Goal: Task Accomplishment & Management: Use online tool/utility

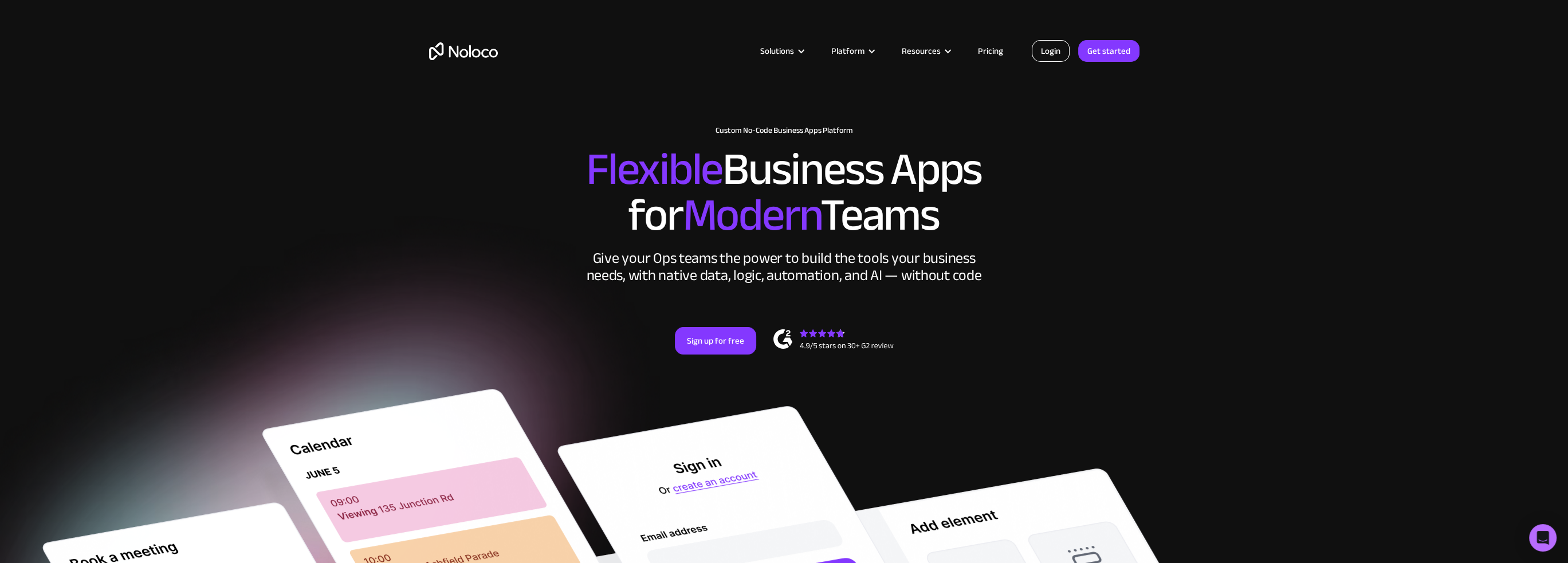
click at [1038, 53] on link "Login" at bounding box center [1050, 51] width 38 height 22
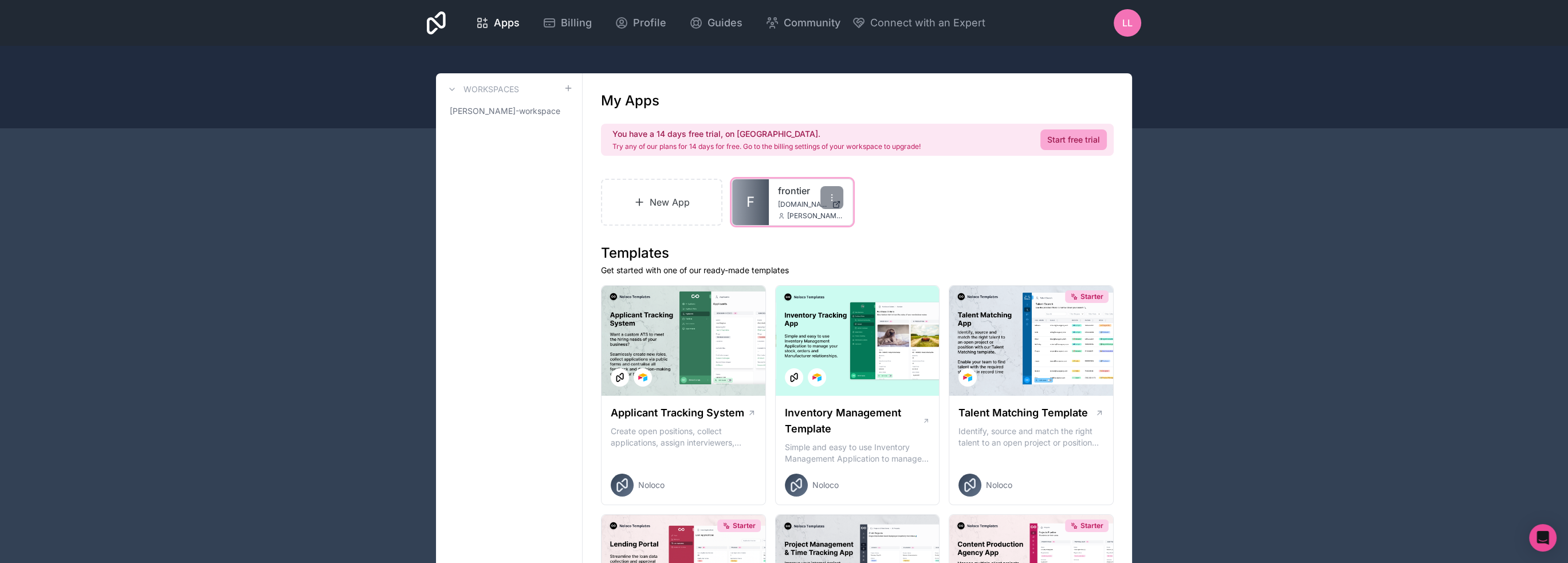
click at [802, 200] on span "[DOMAIN_NAME]" at bounding box center [802, 205] width 49 height 9
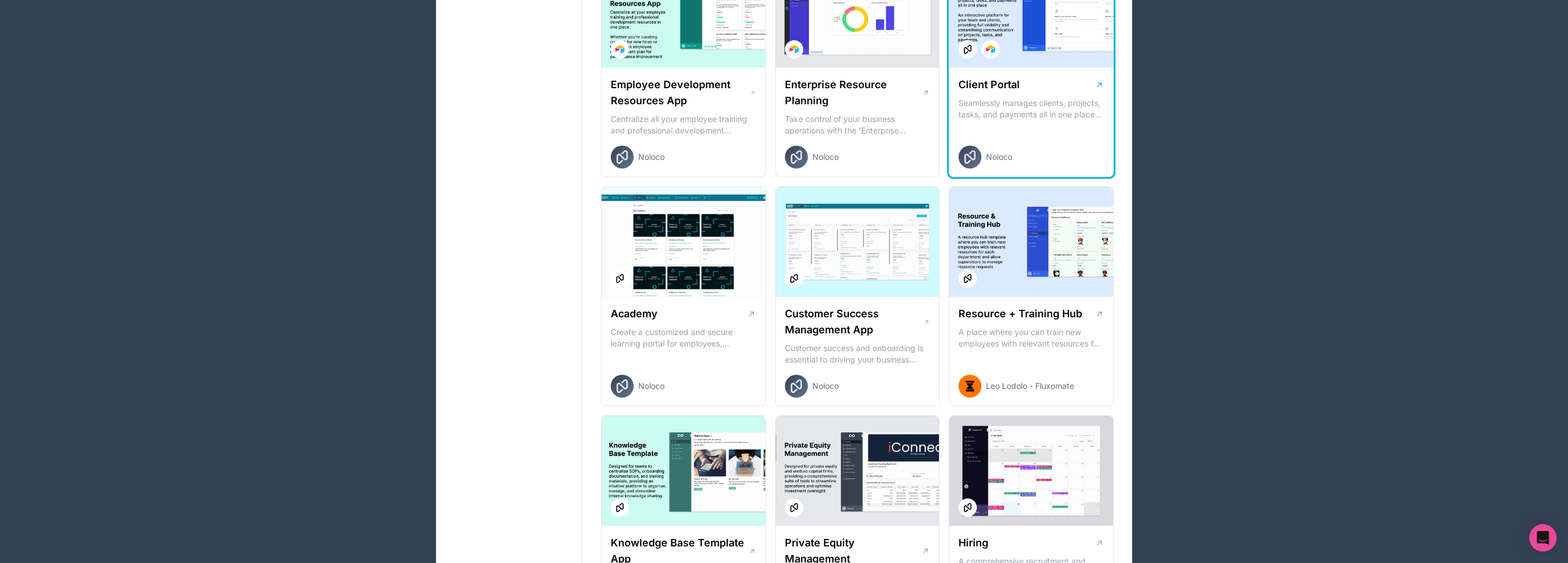
scroll to position [935, 0]
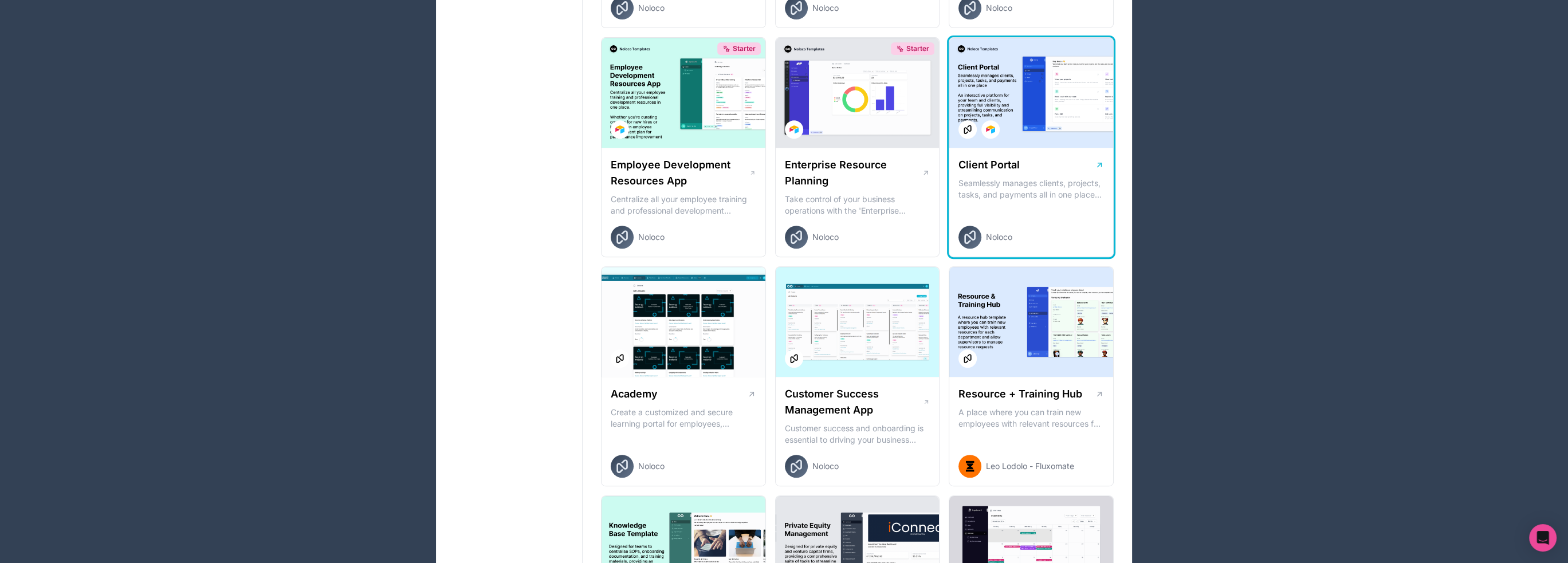
click at [1042, 142] on div at bounding box center [1031, 93] width 164 height 110
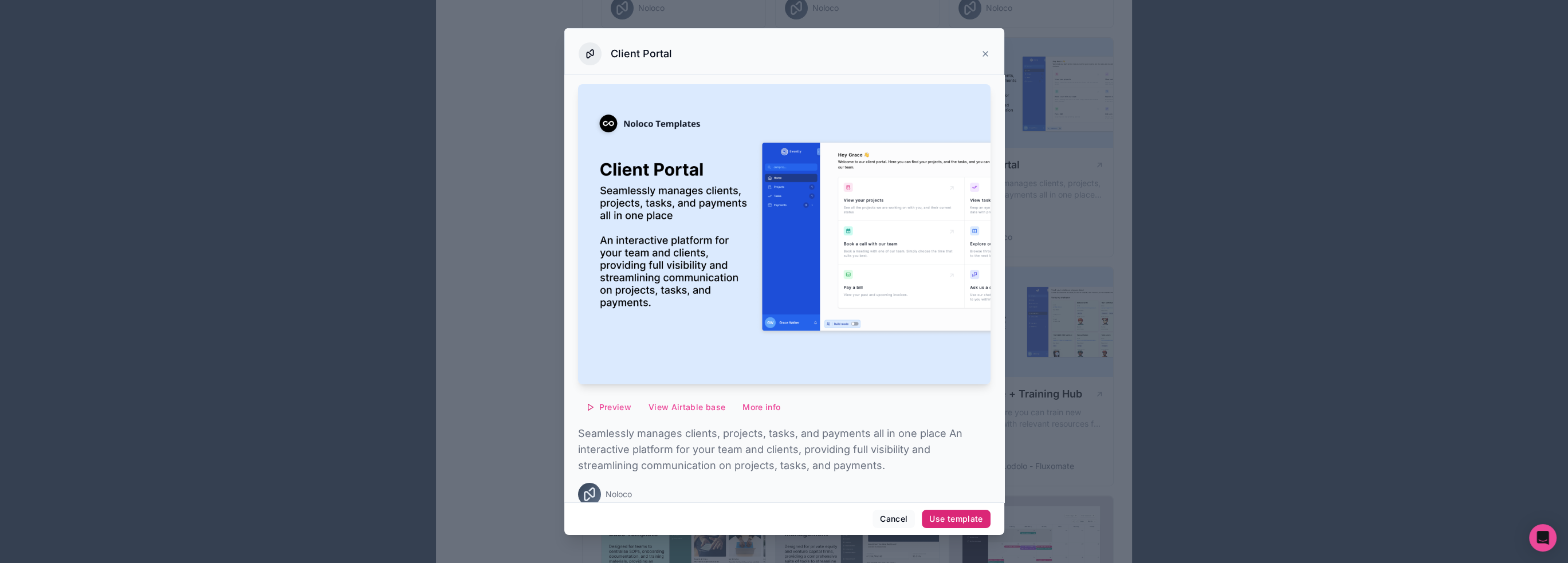
click at [954, 521] on div "Use template" at bounding box center [956, 519] width 53 height 10
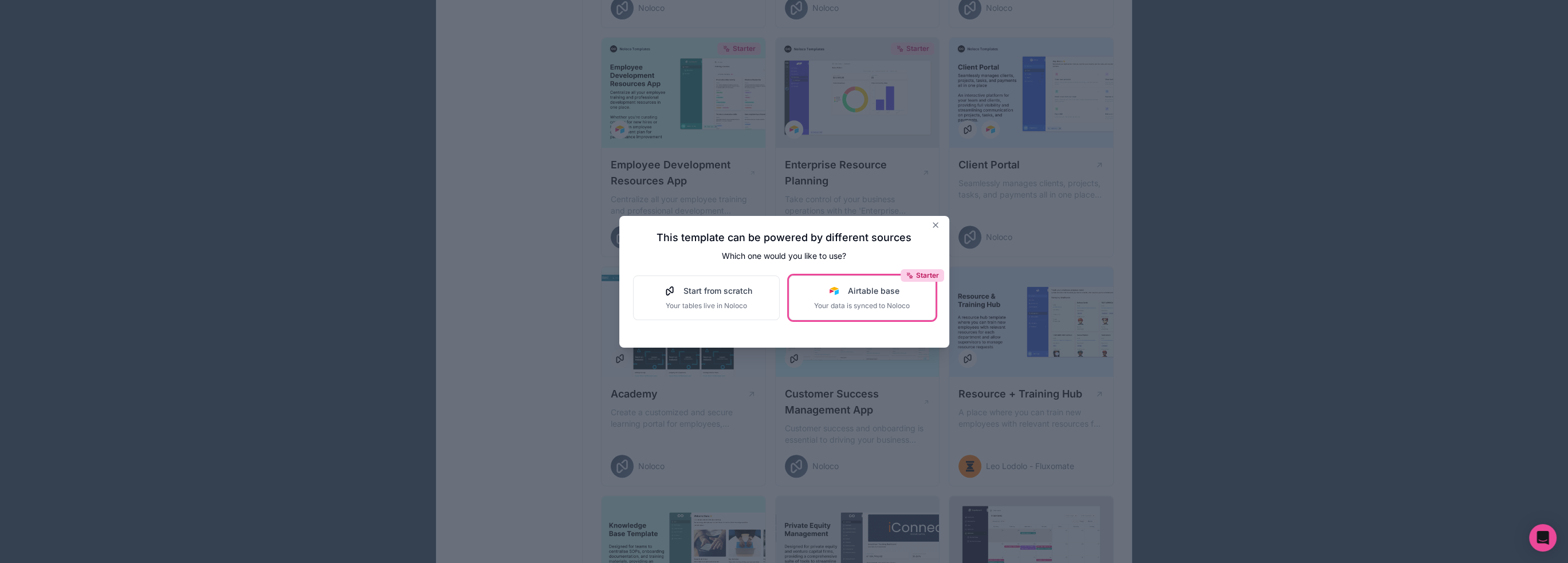
click at [866, 292] on span "Airtable base" at bounding box center [873, 291] width 51 height 12
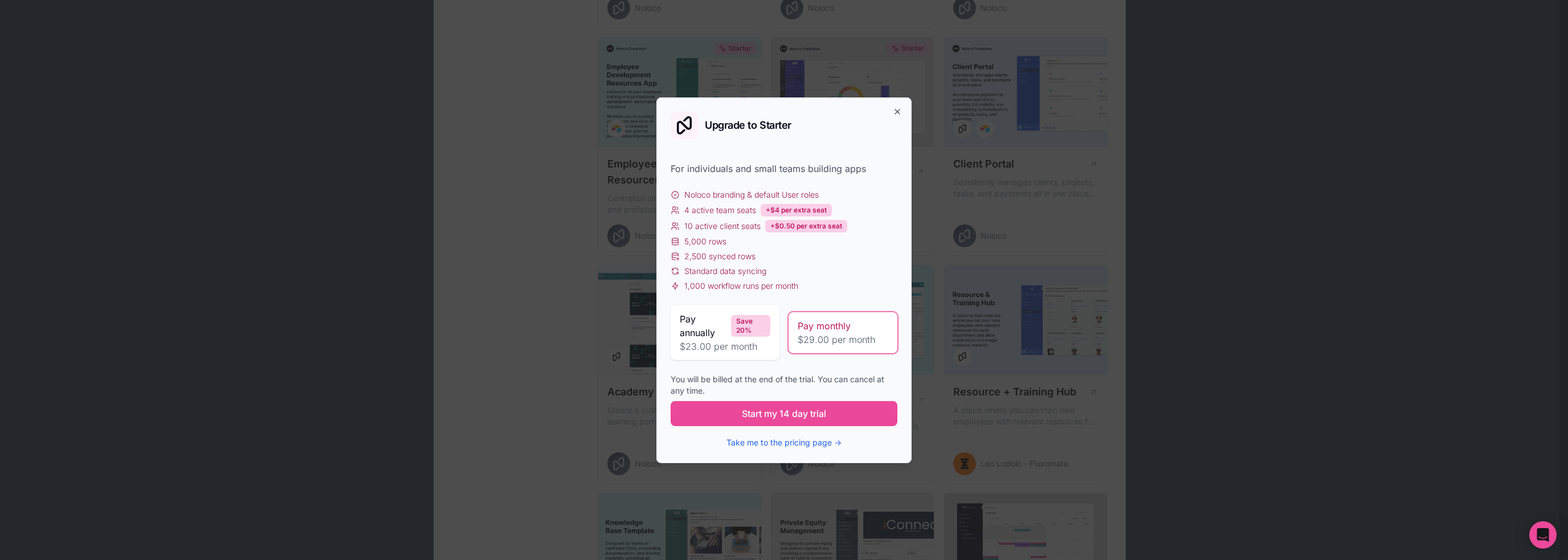
drag, startPoint x: 822, startPoint y: 439, endPoint x: 1011, endPoint y: 250, distance: 267.3
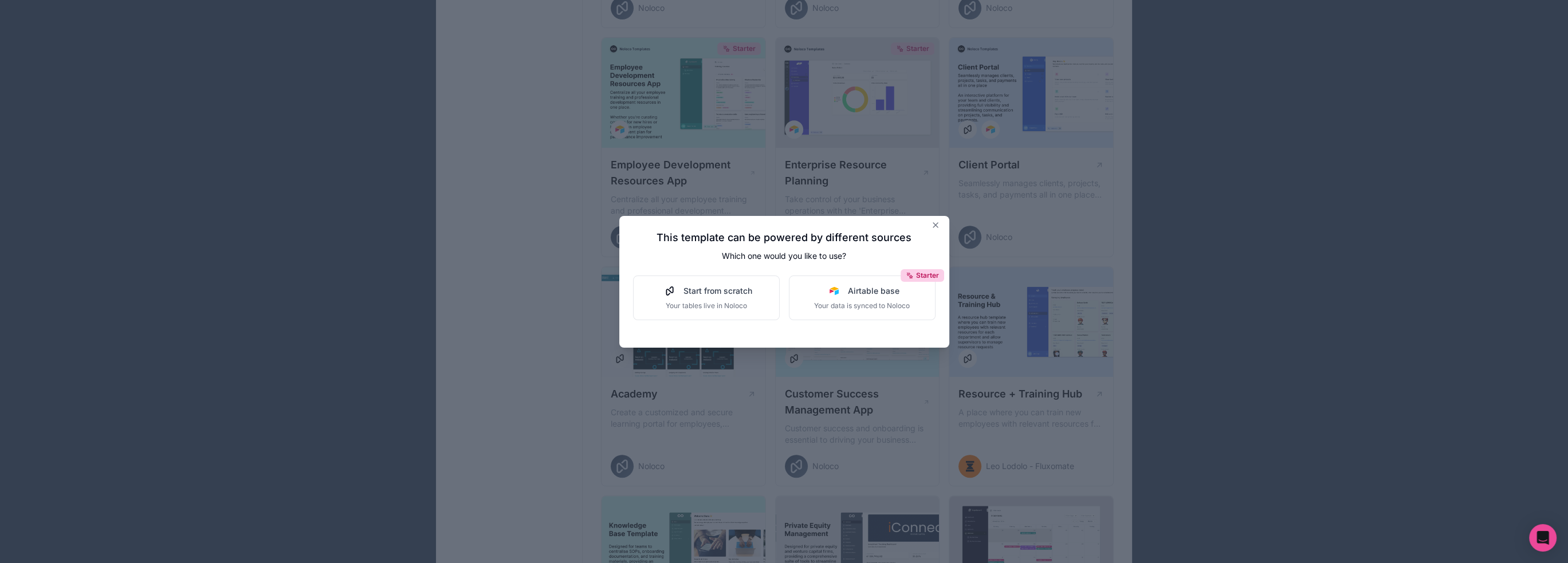
click at [1017, 251] on div at bounding box center [784, 282] width 1568 height 563
click at [940, 226] on button at bounding box center [938, 226] width 14 height 9
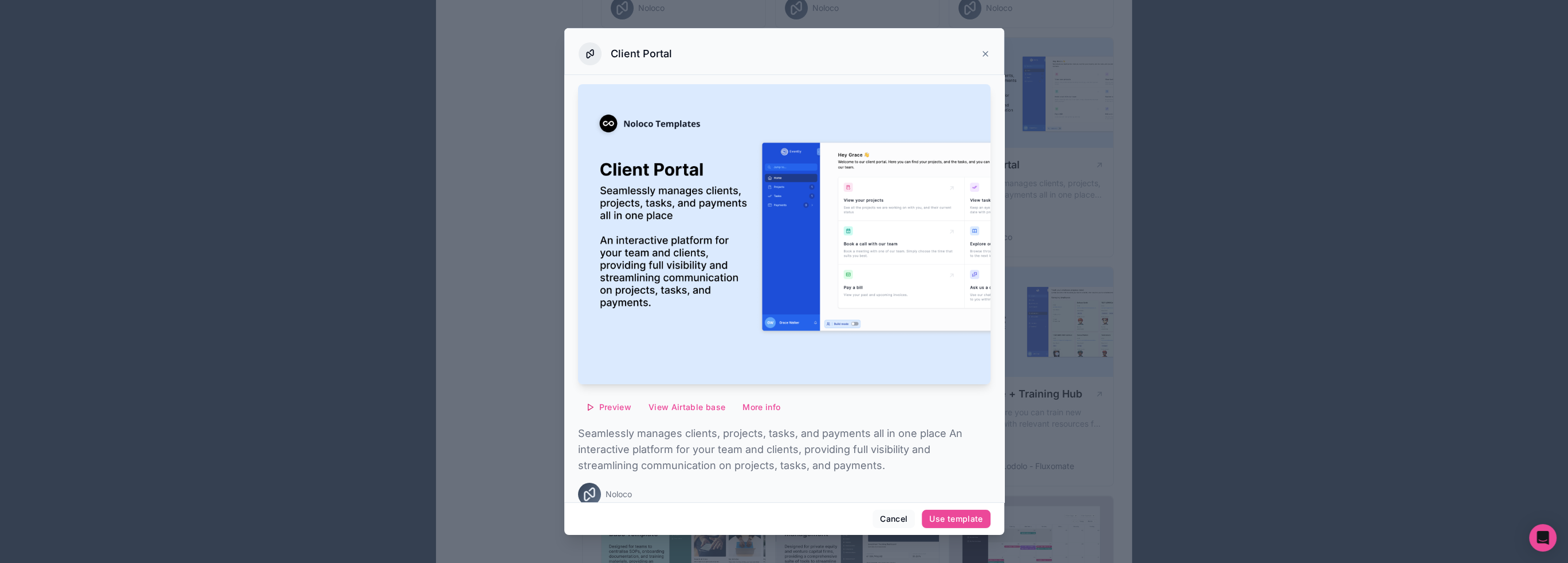
click at [984, 55] on icon at bounding box center [985, 54] width 9 height 9
